Goal: Task Accomplishment & Management: Use online tool/utility

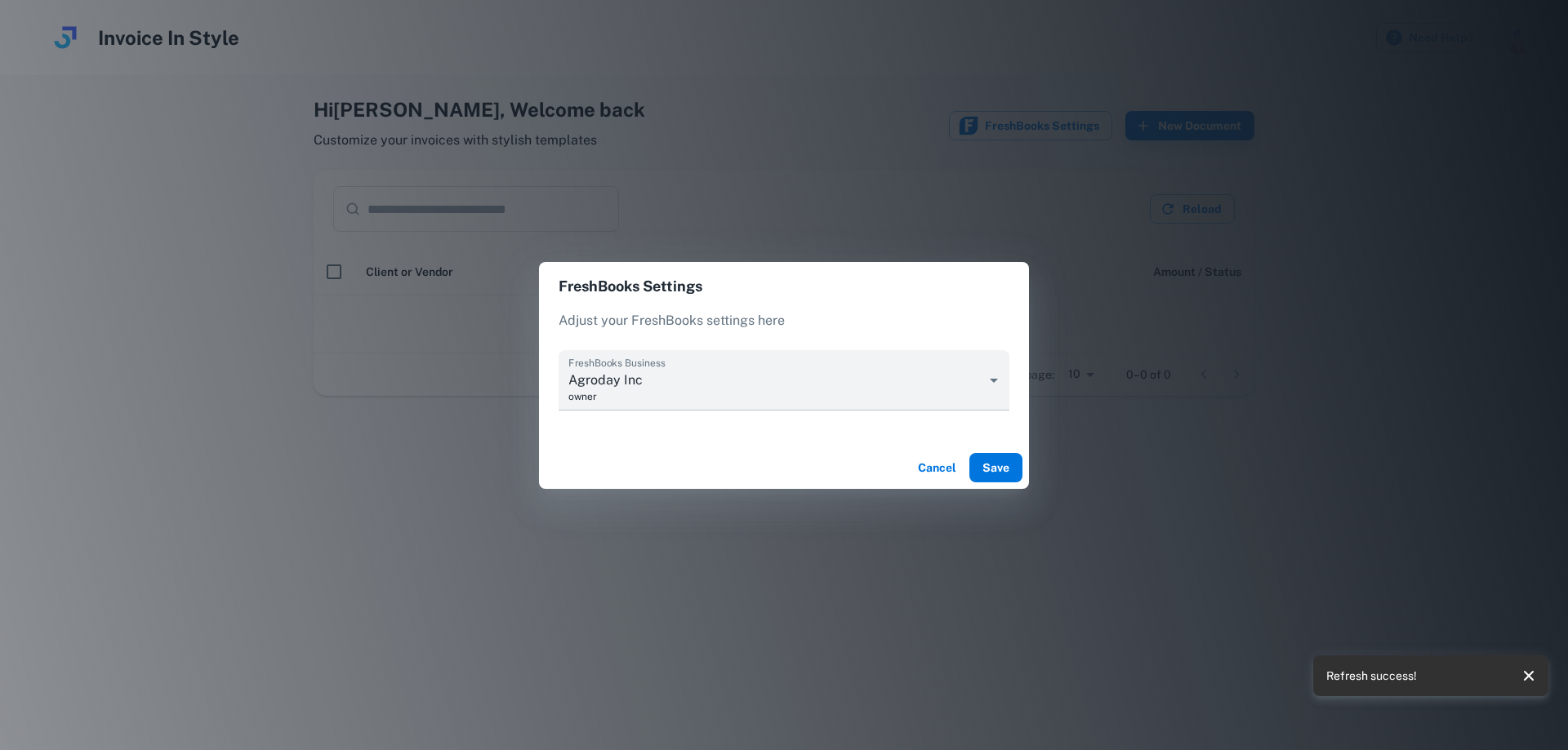
click at [992, 469] on button "Save" at bounding box center [995, 468] width 53 height 30
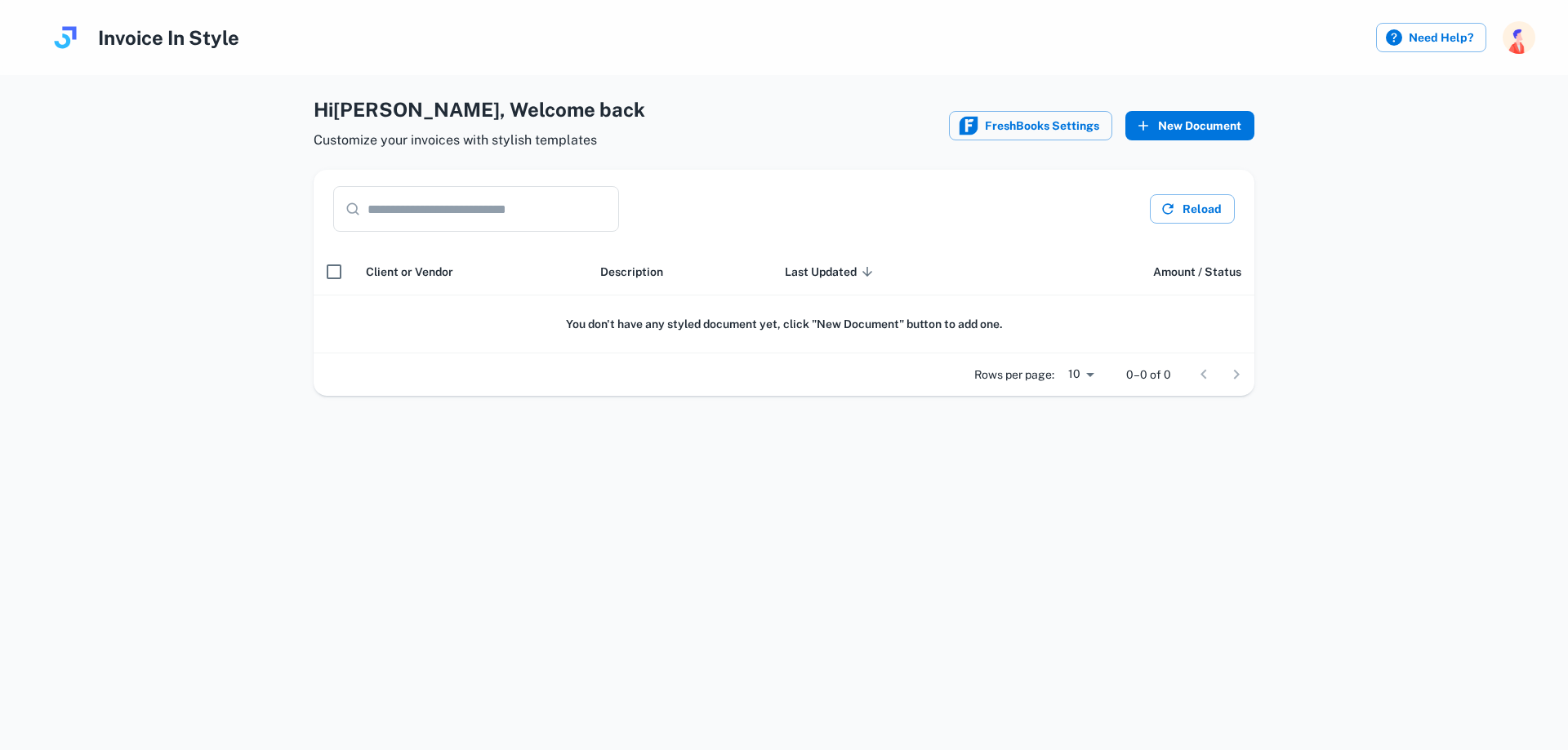
click at [1231, 127] on button "New Document" at bounding box center [1190, 126] width 129 height 30
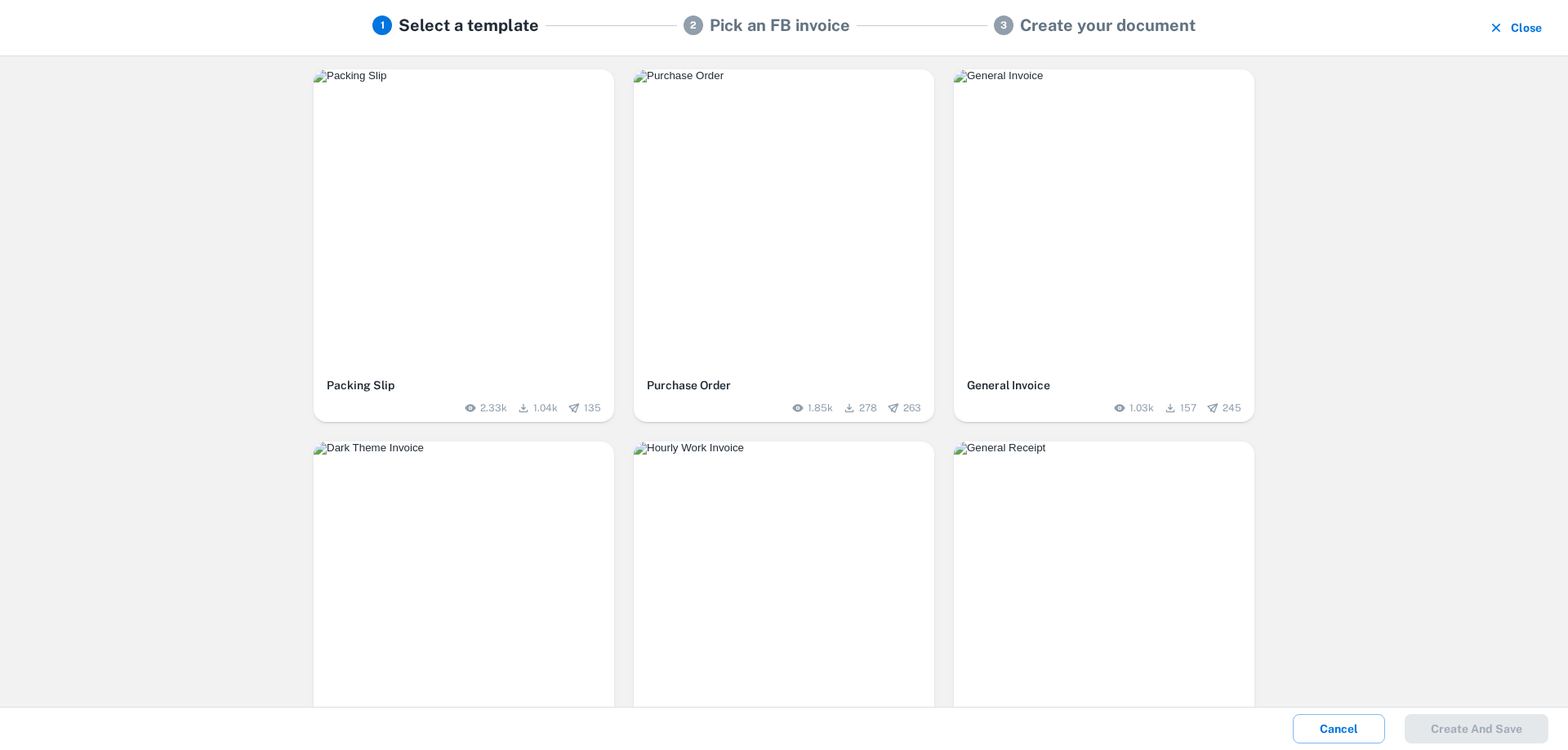
click at [784, 83] on img "button" at bounding box center [784, 76] width 301 height 13
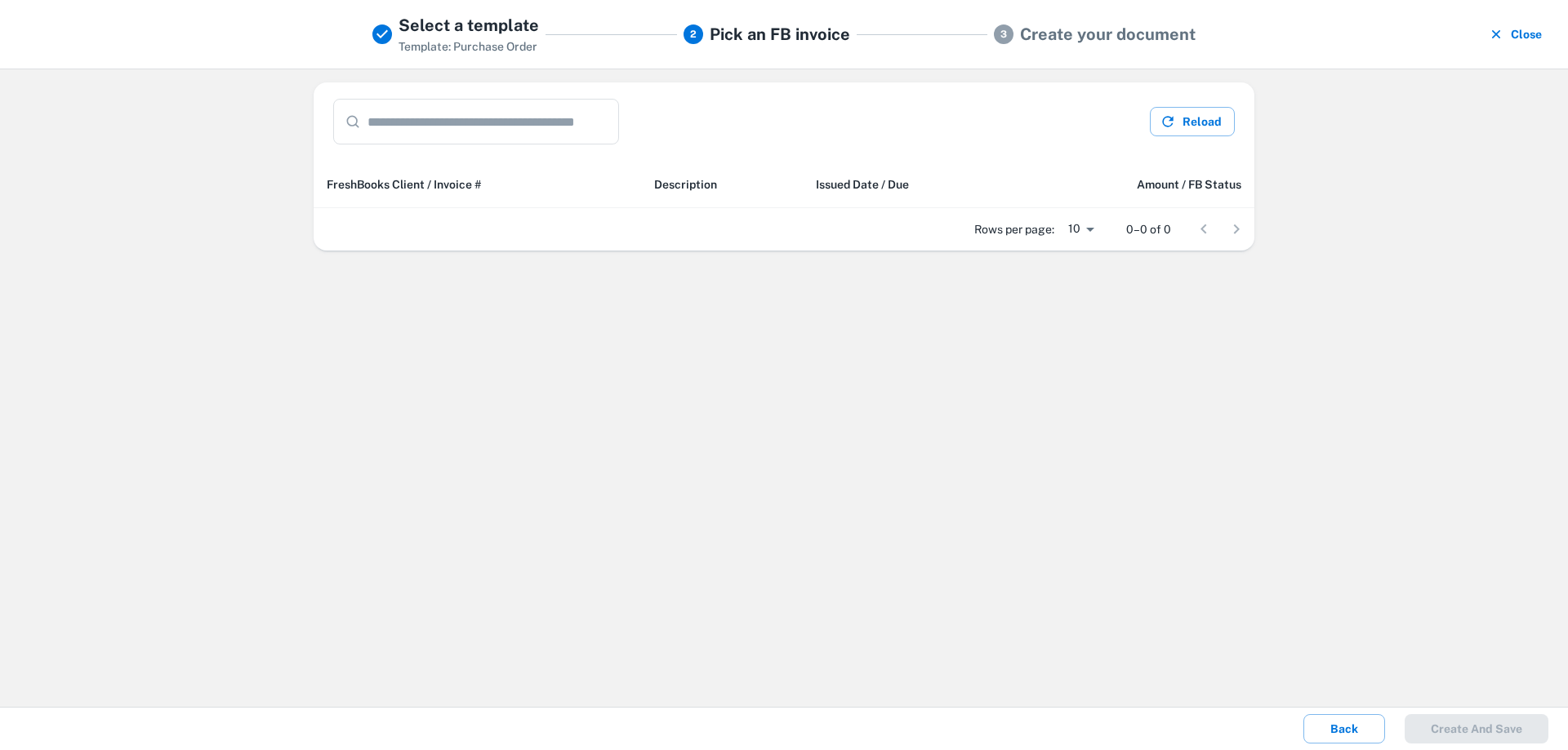
click at [550, 127] on input "text" at bounding box center [493, 121] width 251 height 45
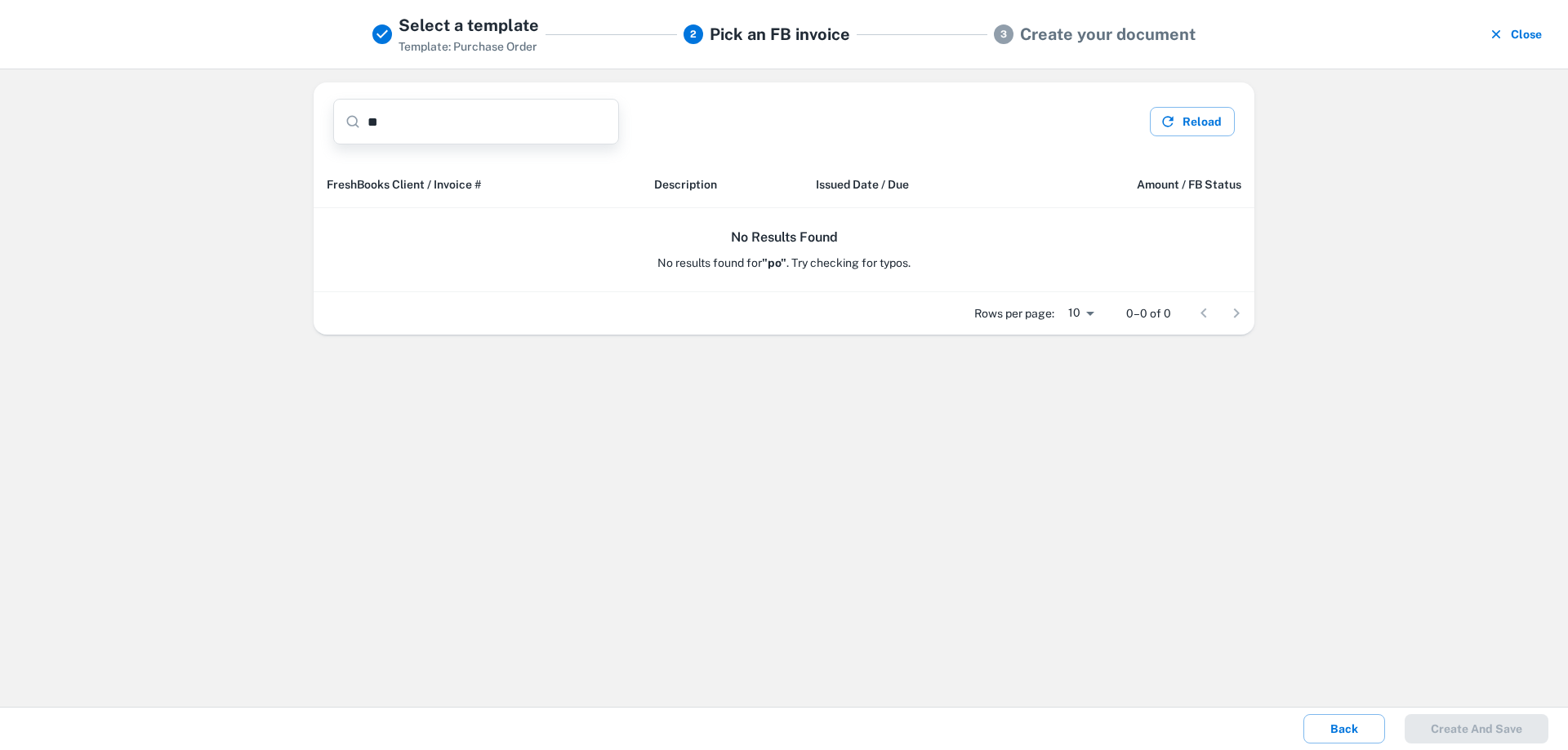
type input "**"
click at [1168, 122] on icon "button" at bounding box center [1168, 121] width 17 height 17
click at [1361, 725] on button "Back" at bounding box center [1344, 729] width 82 height 30
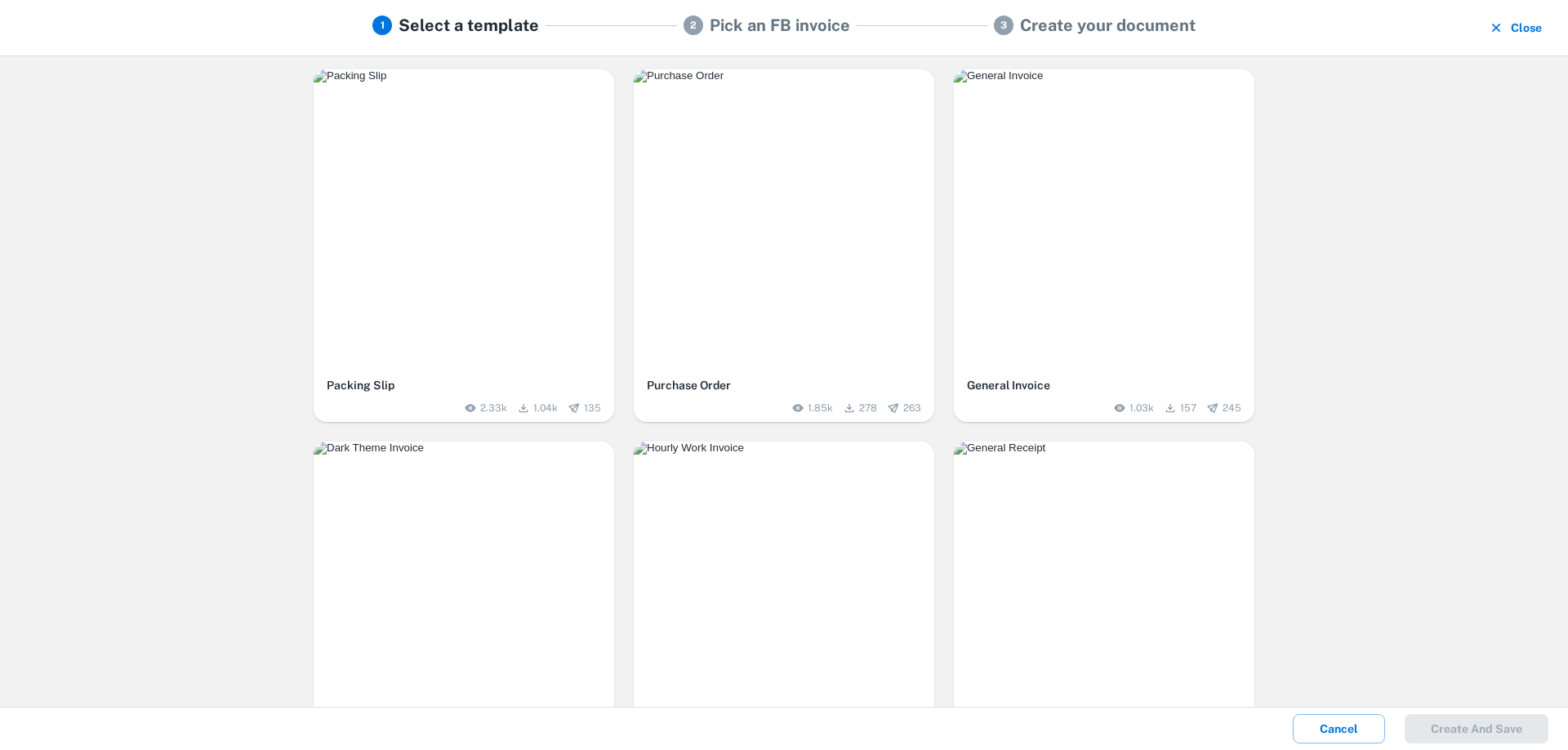
click at [859, 405] on span "278" at bounding box center [868, 408] width 18 height 15
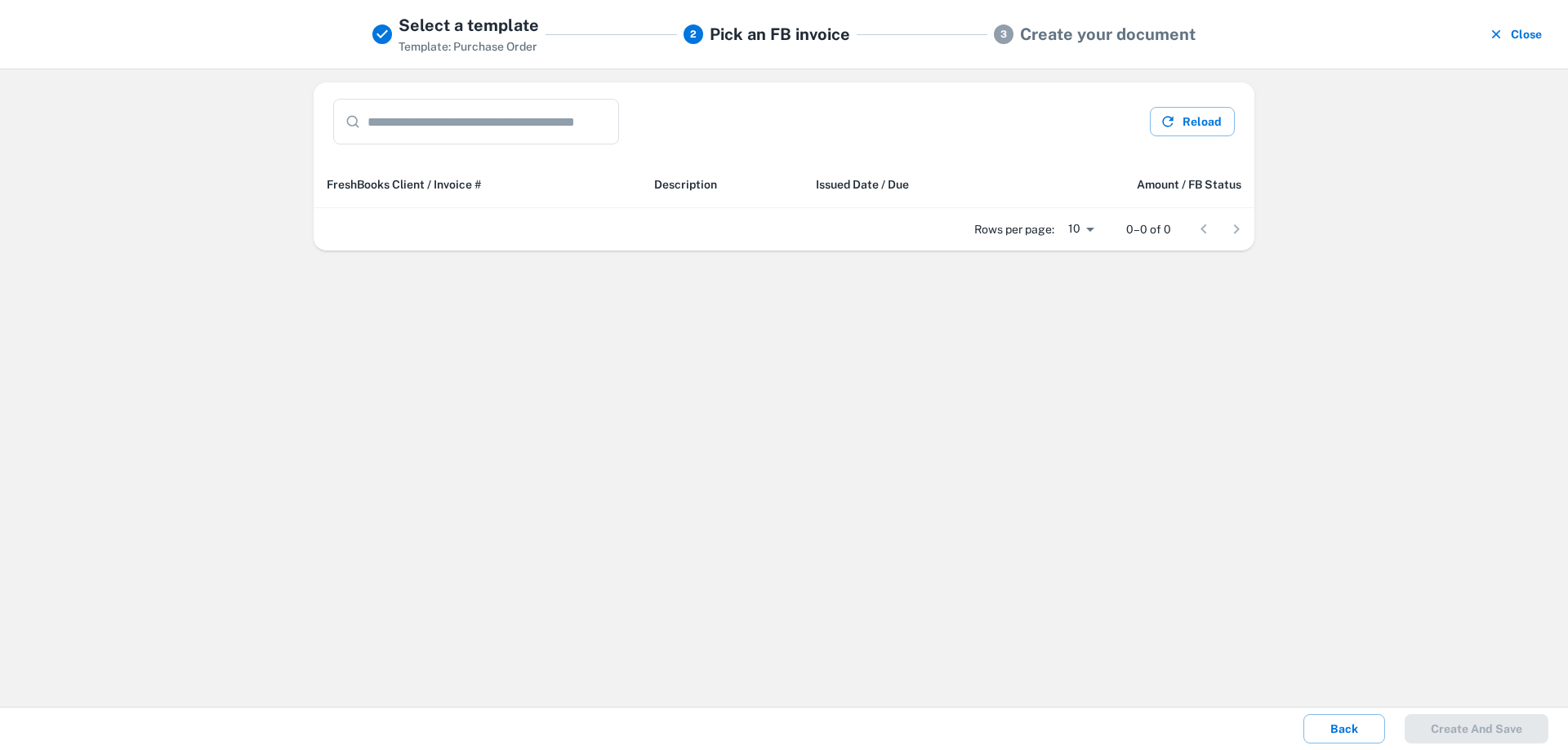
click at [1233, 227] on div at bounding box center [1219, 228] width 65 height 32
click at [1527, 38] on button "Close" at bounding box center [1516, 34] width 64 height 43
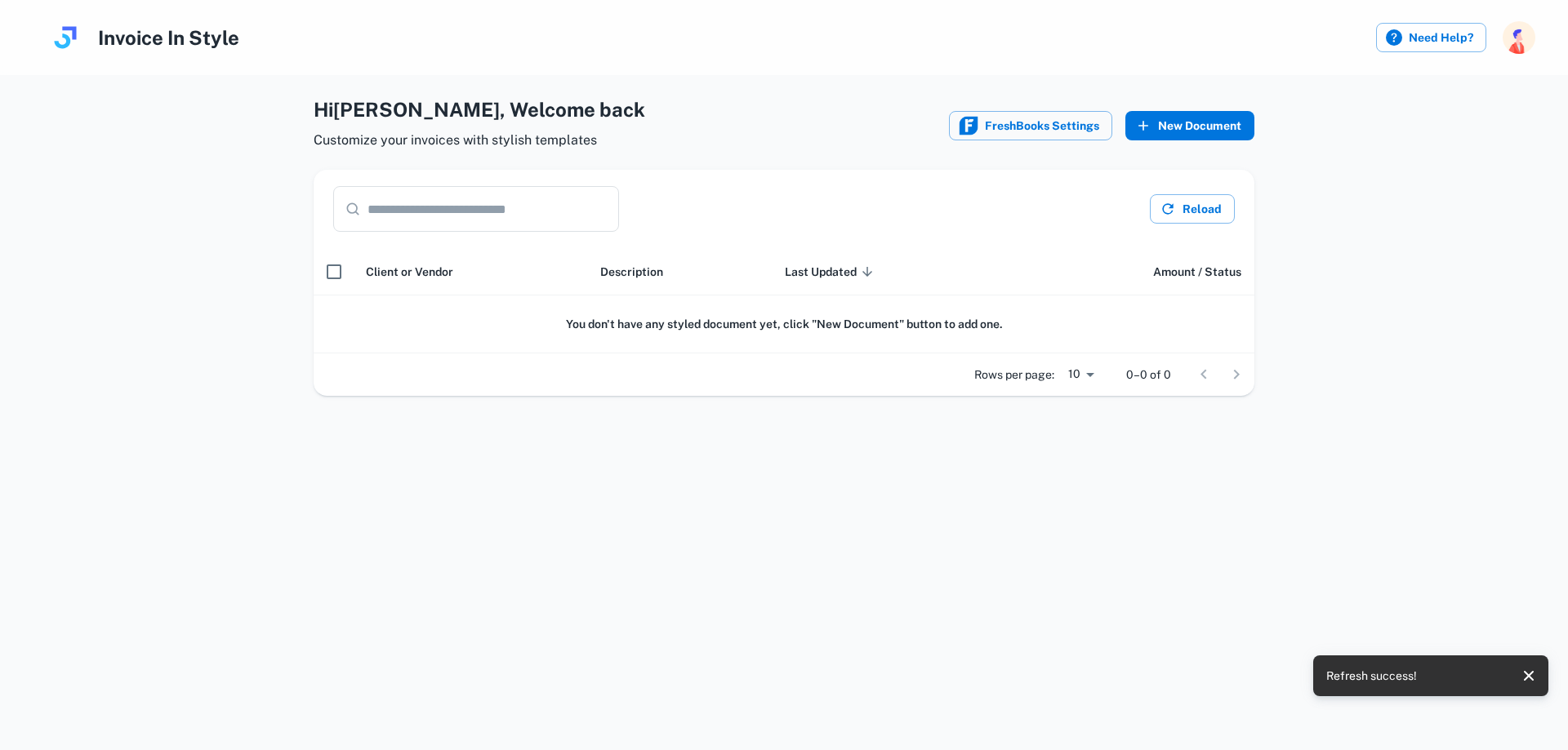
click at [1169, 125] on button "New Document" at bounding box center [1190, 126] width 129 height 30
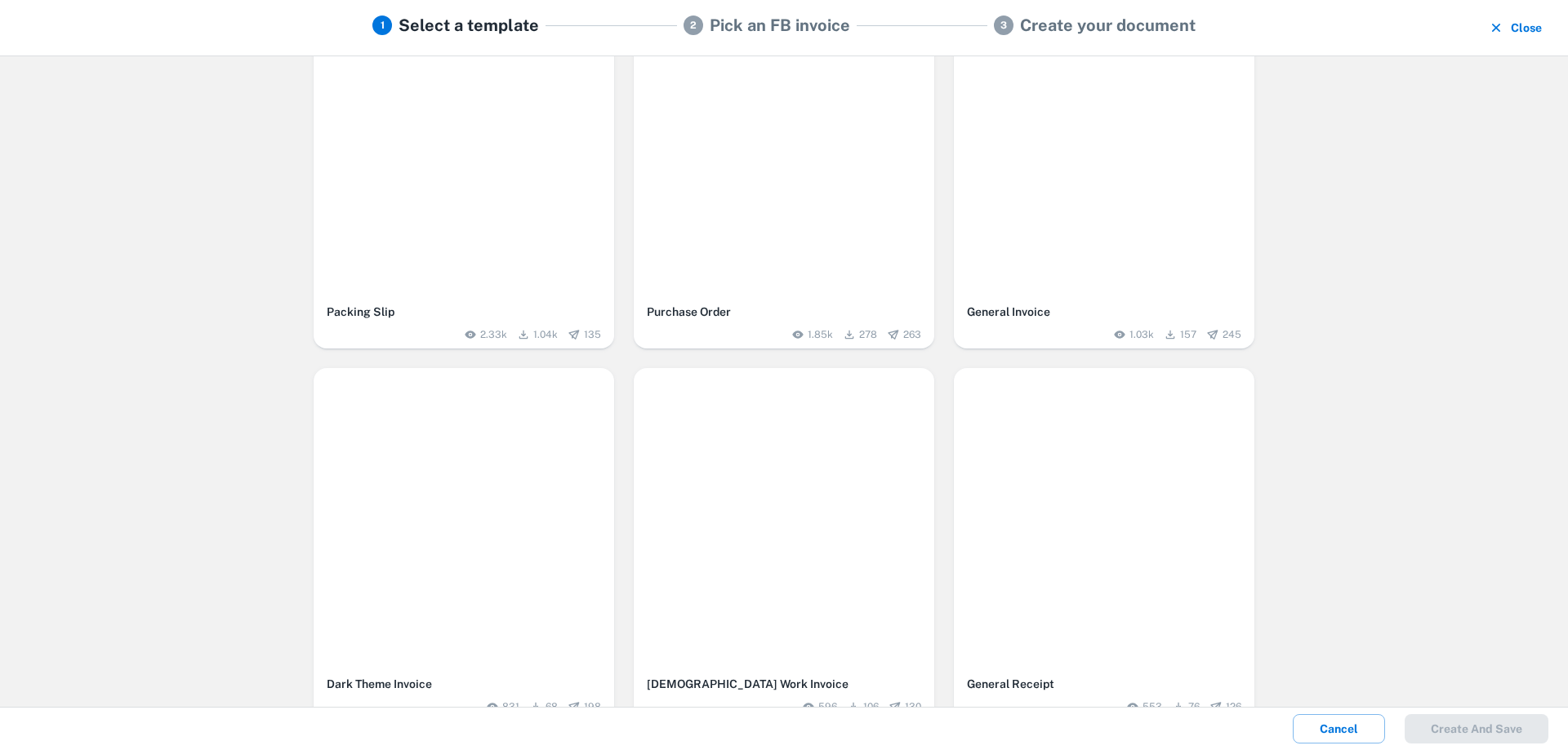
scroll to position [72, 0]
click at [882, 10] on img "button" at bounding box center [784, 3] width 301 height 13
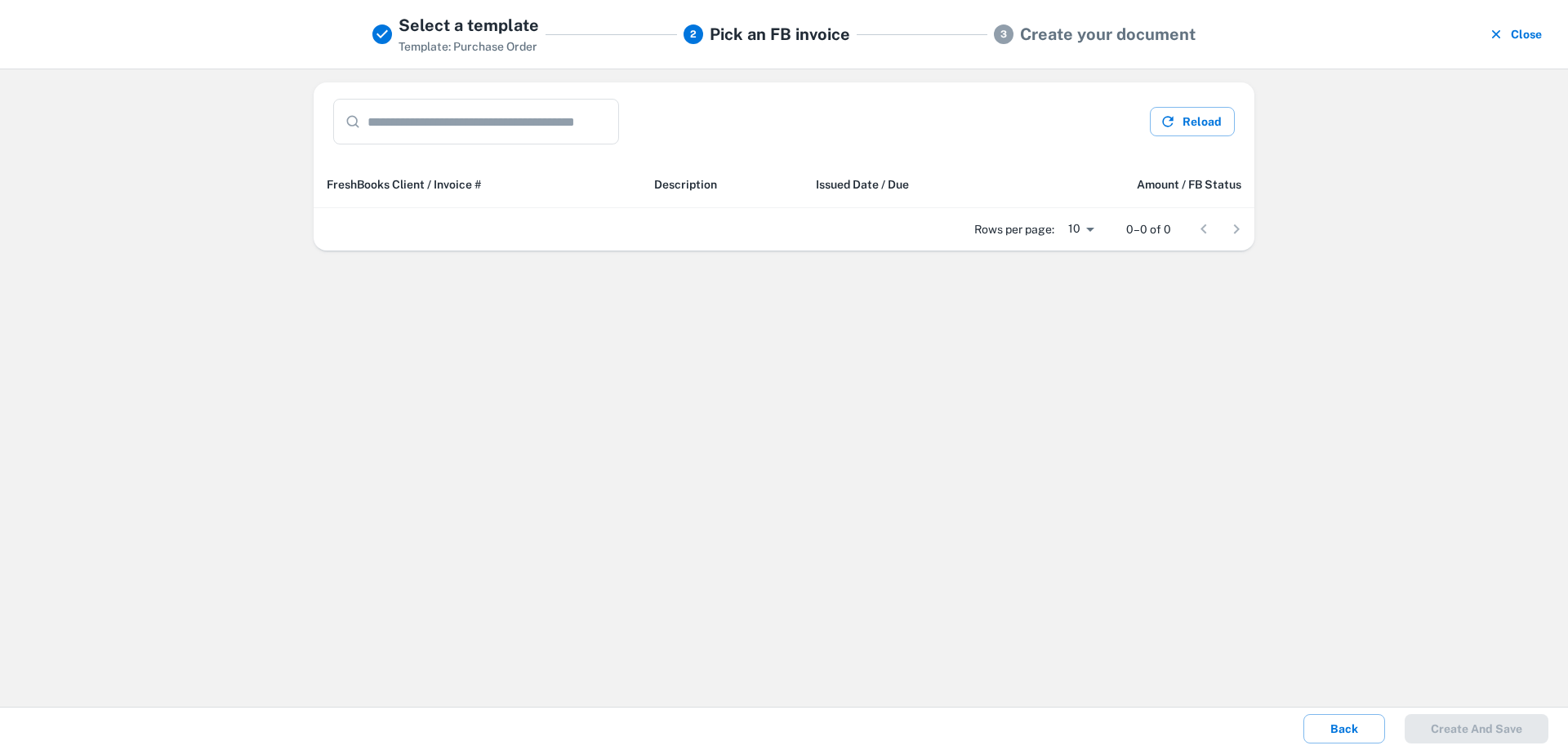
scroll to position [0, 0]
click at [1224, 120] on button "Reload" at bounding box center [1191, 122] width 85 height 30
click at [1220, 121] on button "Reload" at bounding box center [1191, 122] width 85 height 30
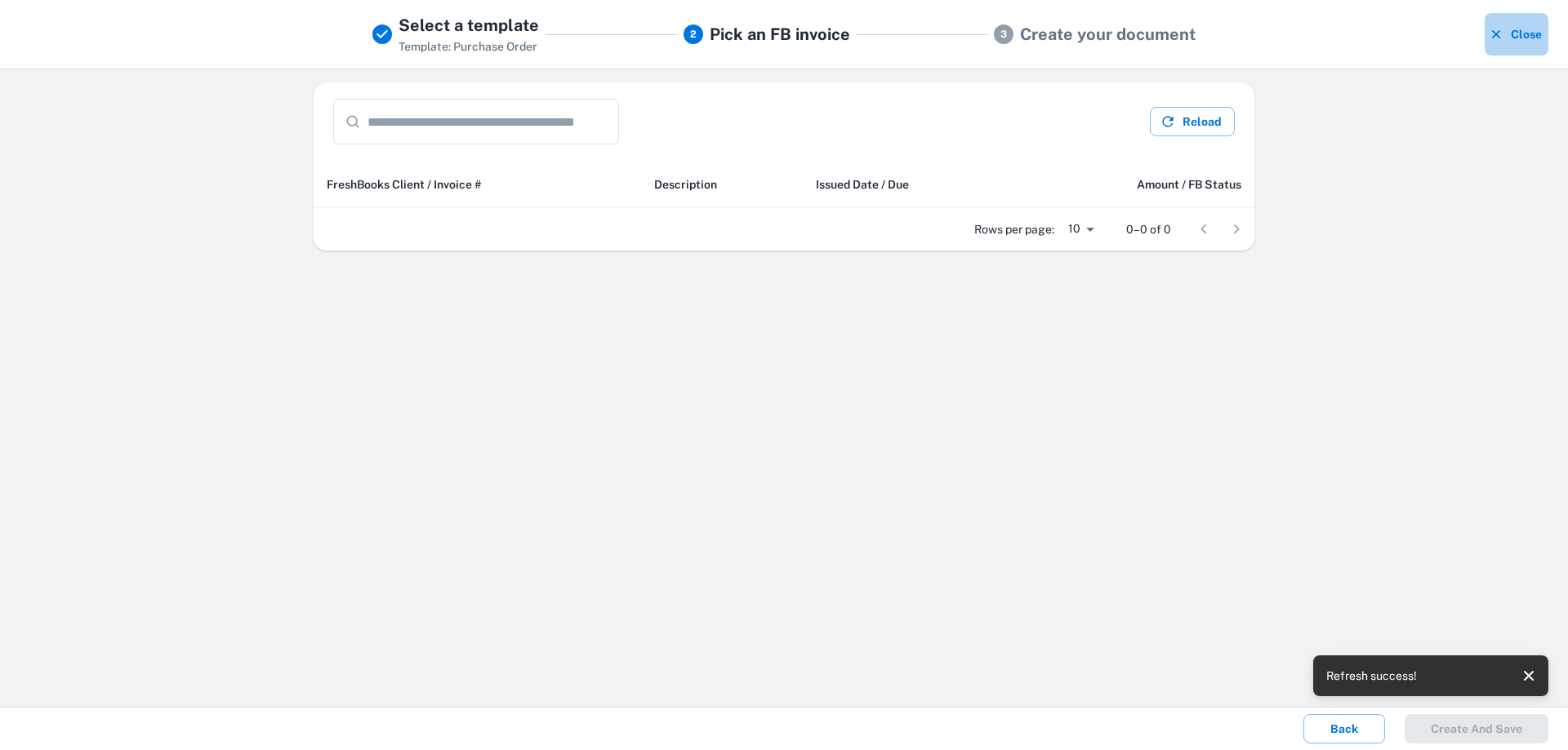
click at [1529, 39] on button "Close" at bounding box center [1516, 34] width 64 height 43
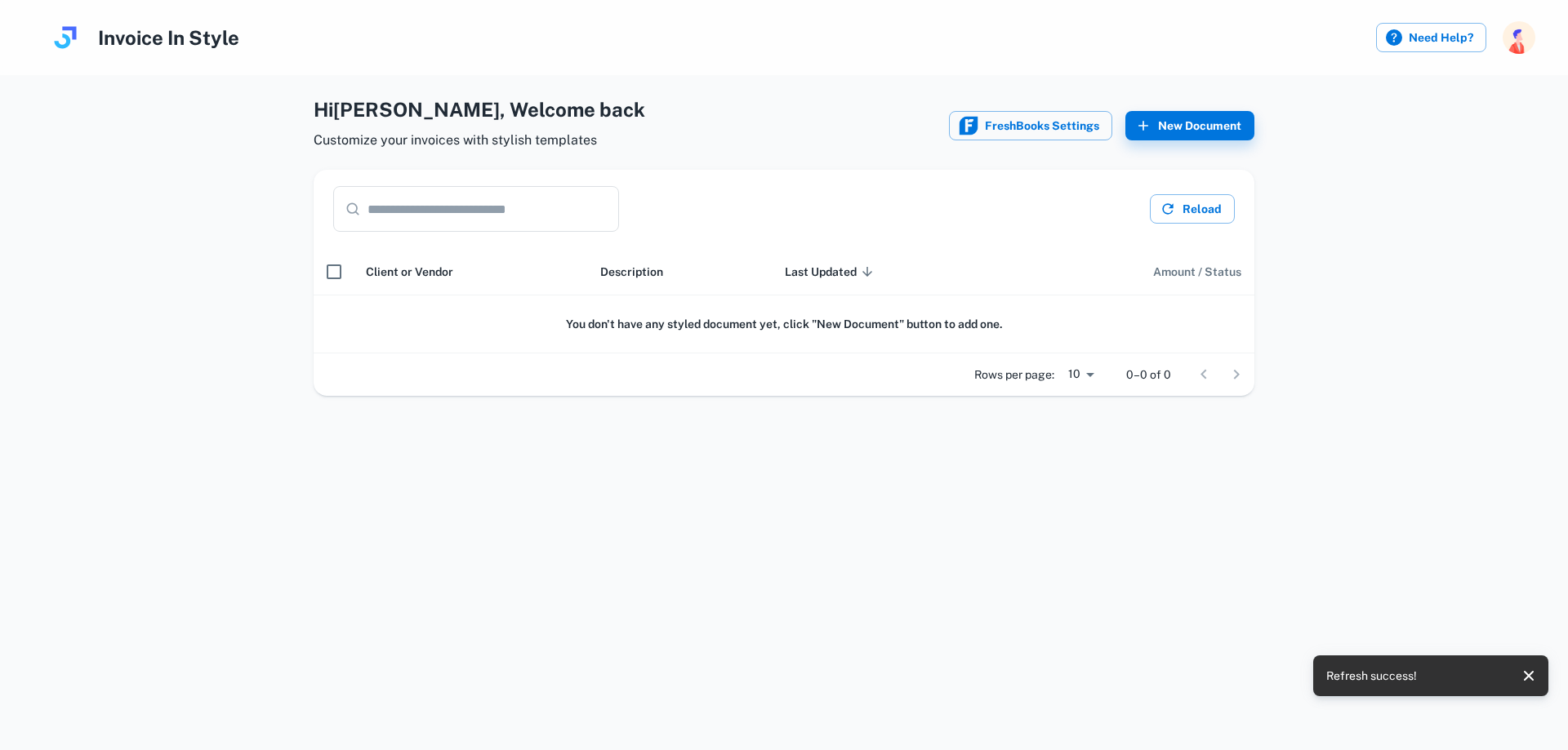
click at [1190, 269] on span "Amount / Status" at bounding box center [1196, 272] width 88 height 19
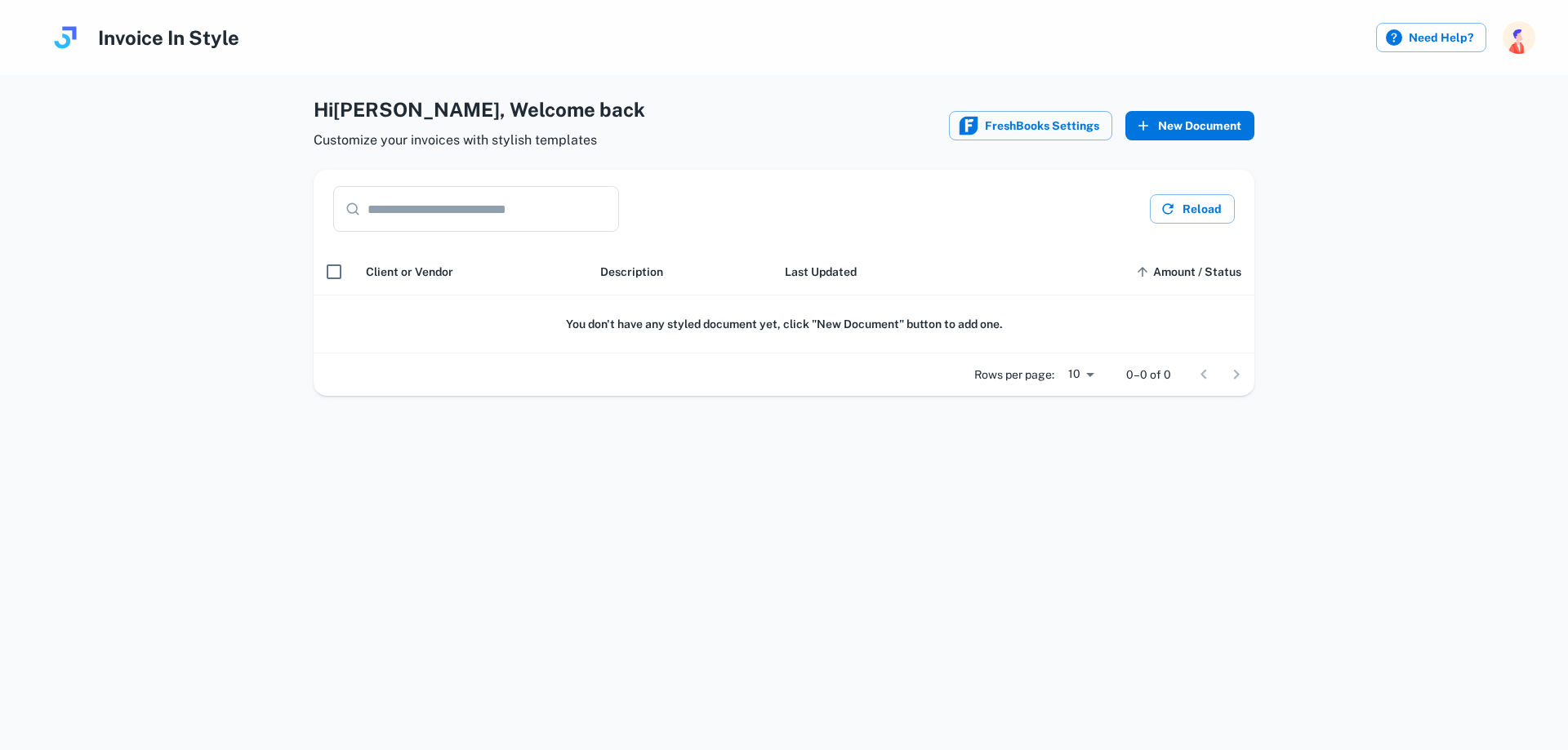
click at [1163, 127] on button "New Document" at bounding box center [1190, 126] width 129 height 30
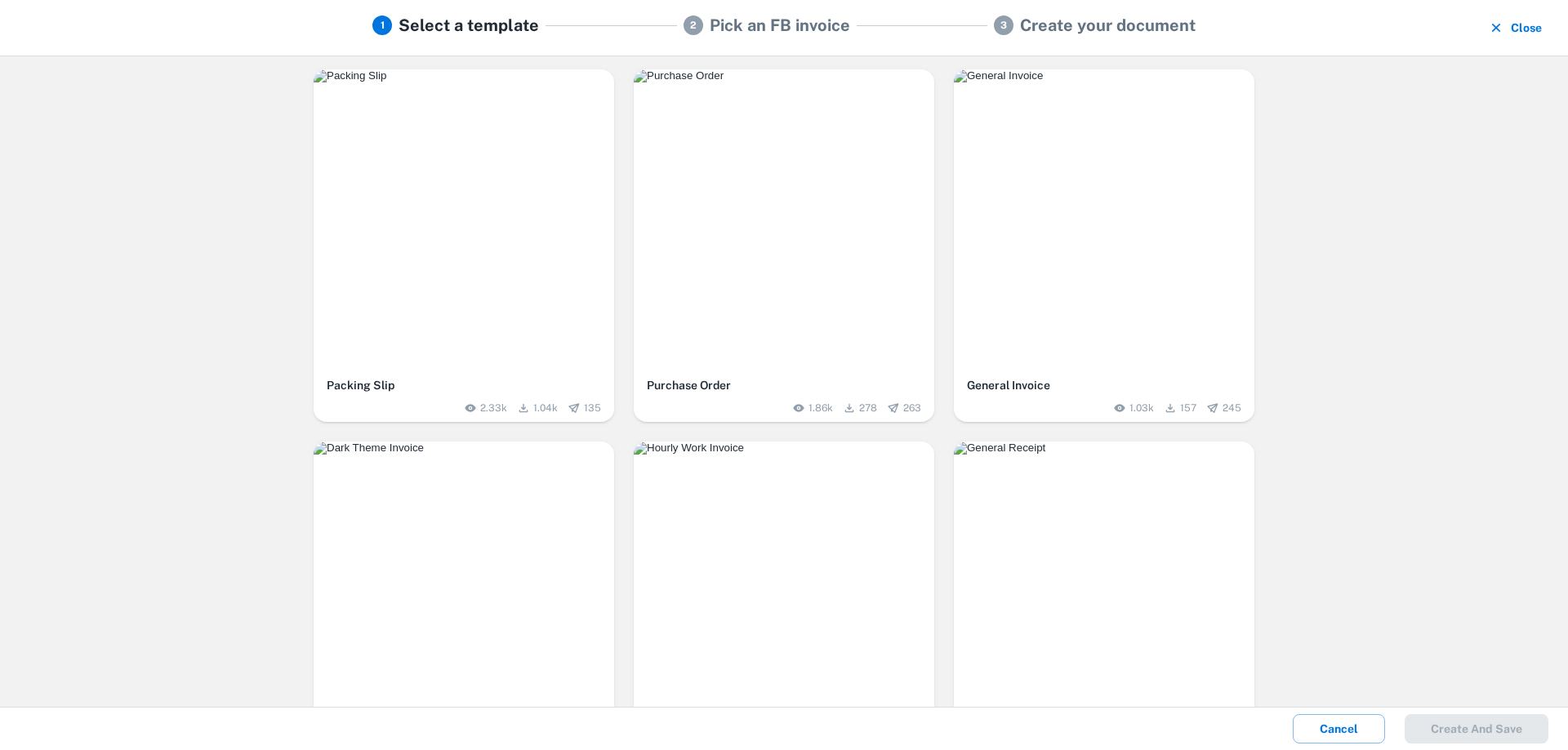
click at [817, 83] on img "button" at bounding box center [784, 76] width 301 height 13
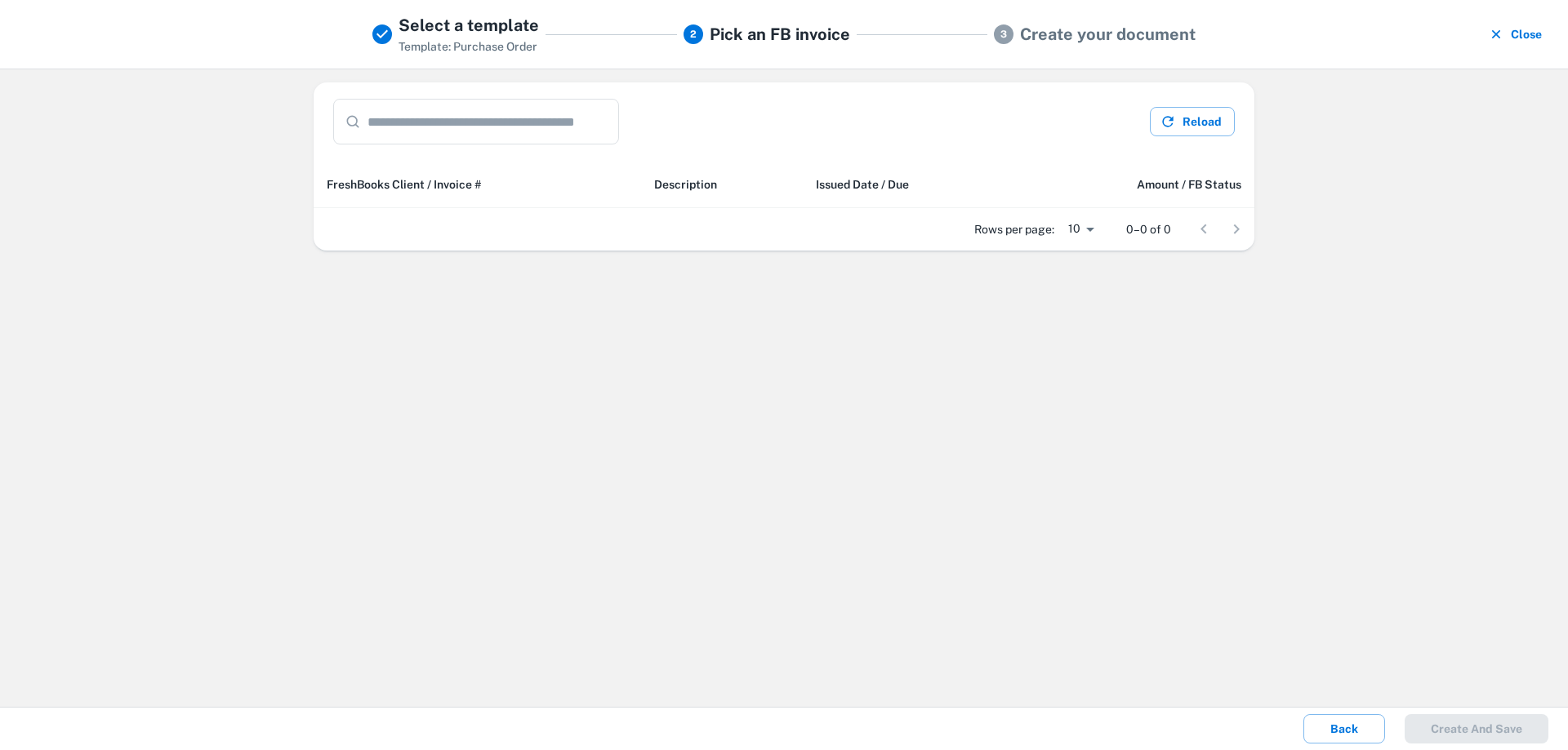
click at [1517, 38] on button "Close" at bounding box center [1516, 34] width 64 height 43
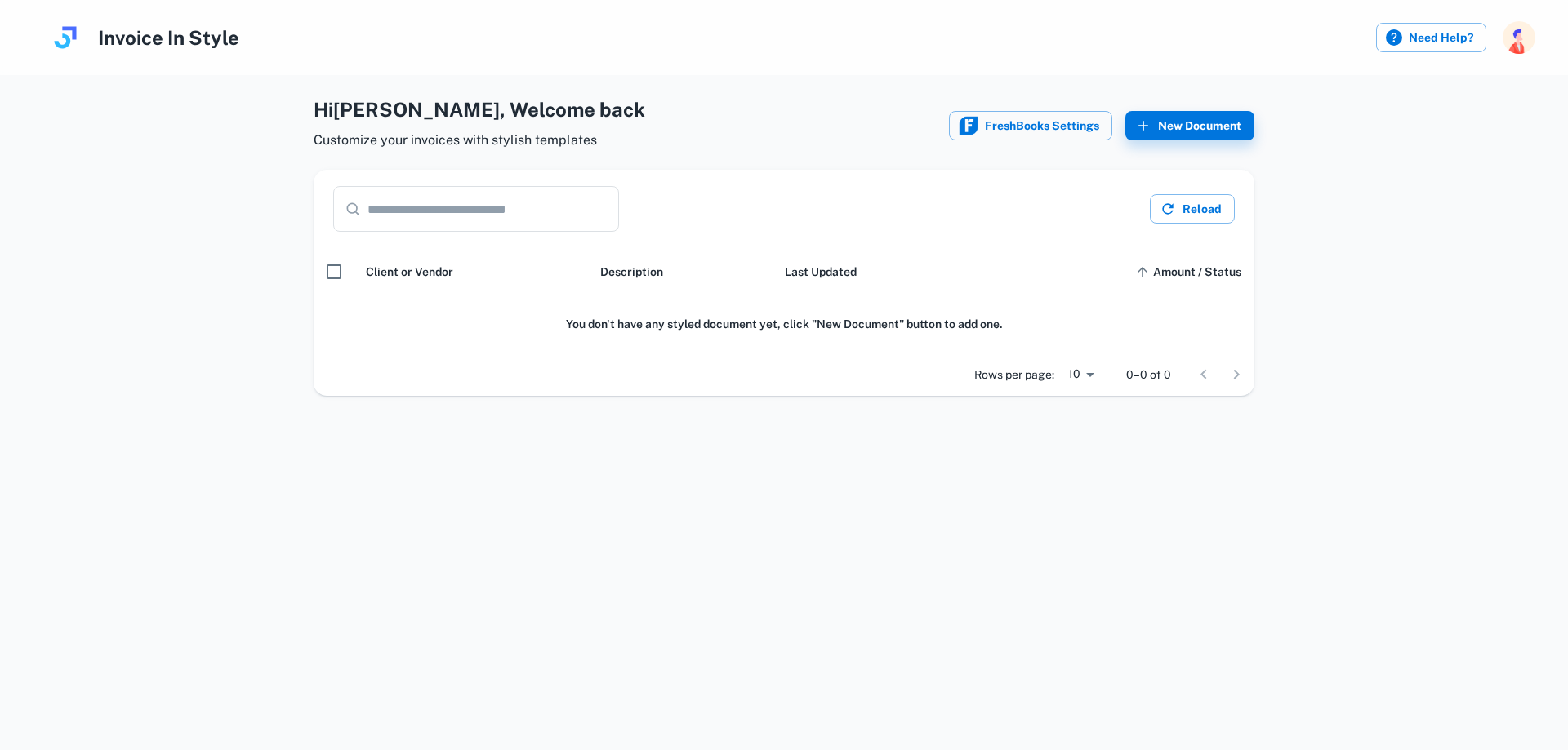
click at [557, 220] on input "text" at bounding box center [493, 208] width 251 height 45
click at [1227, 373] on div at bounding box center [1219, 374] width 65 height 32
